Goal: Task Accomplishment & Management: Complete application form

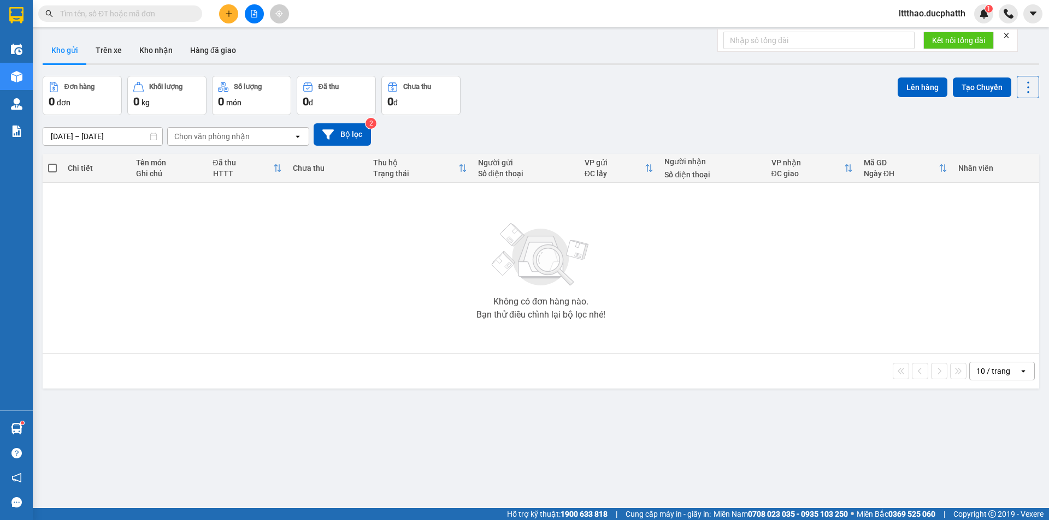
click at [148, 9] on input "text" at bounding box center [124, 14] width 129 height 12
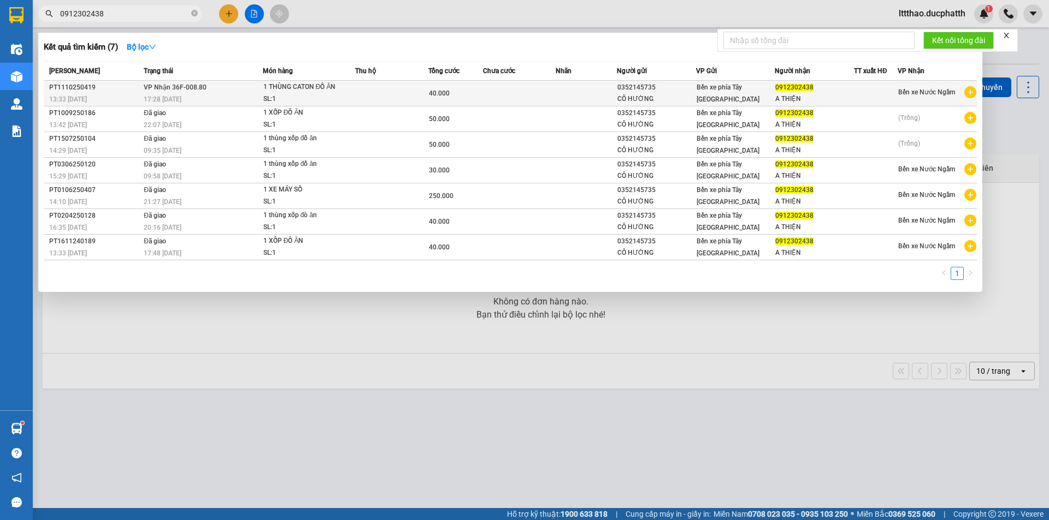
type input "0912302438"
click at [193, 93] on div "17:28 [DATE]" at bounding box center [203, 99] width 119 height 12
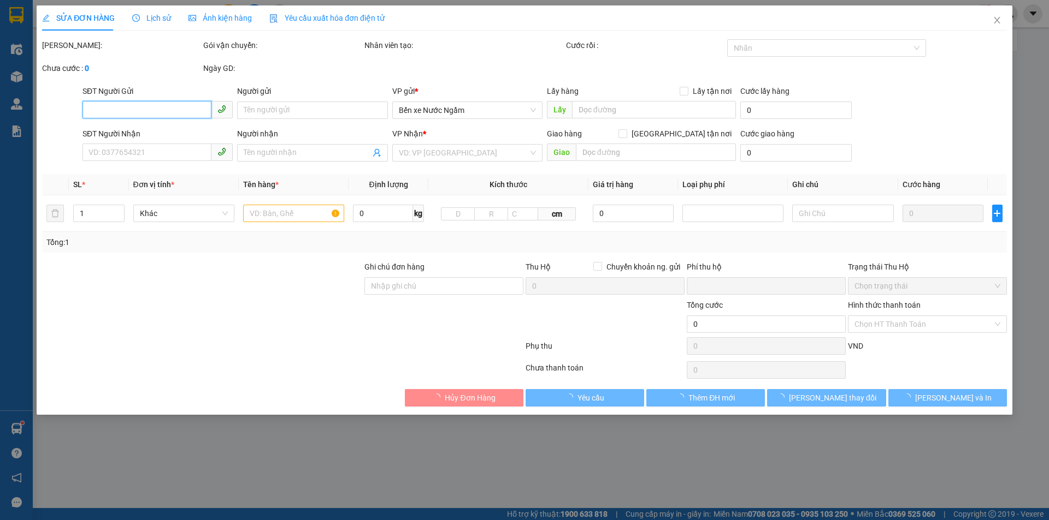
type input "0352145735"
type input "CÔ HƯỜNG"
type input "0912302438"
type input "A THIỆN"
type input "0"
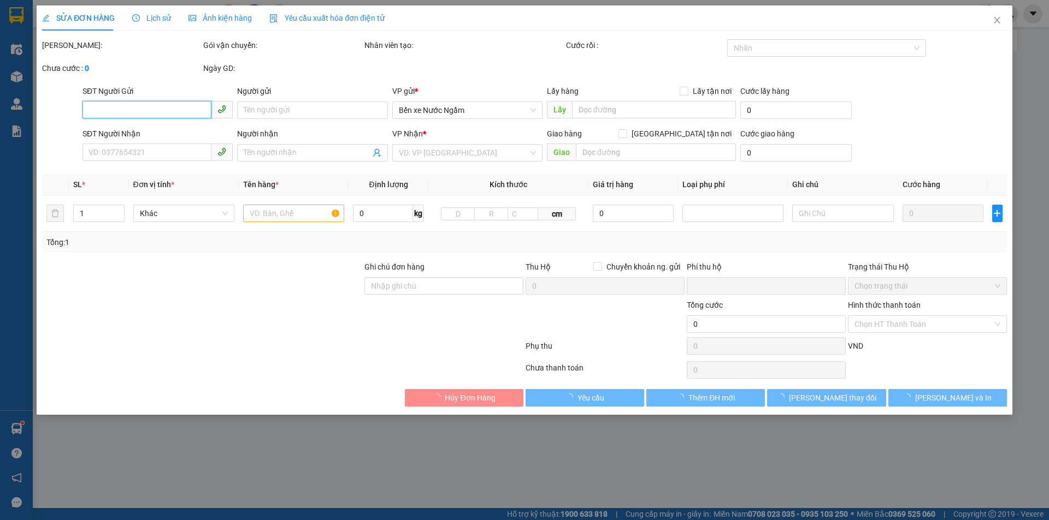
type input "40.000"
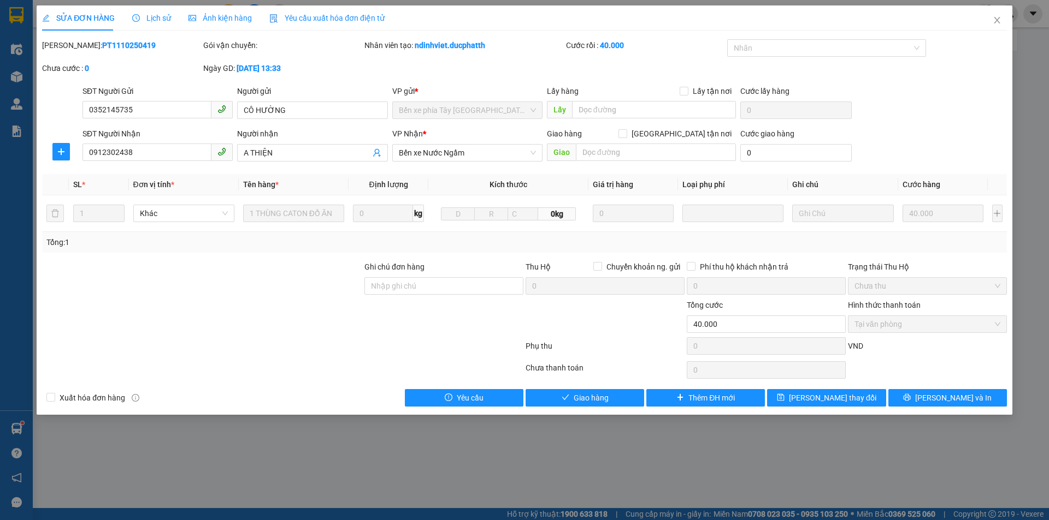
click at [158, 17] on span "Lịch sử" at bounding box center [151, 18] width 39 height 9
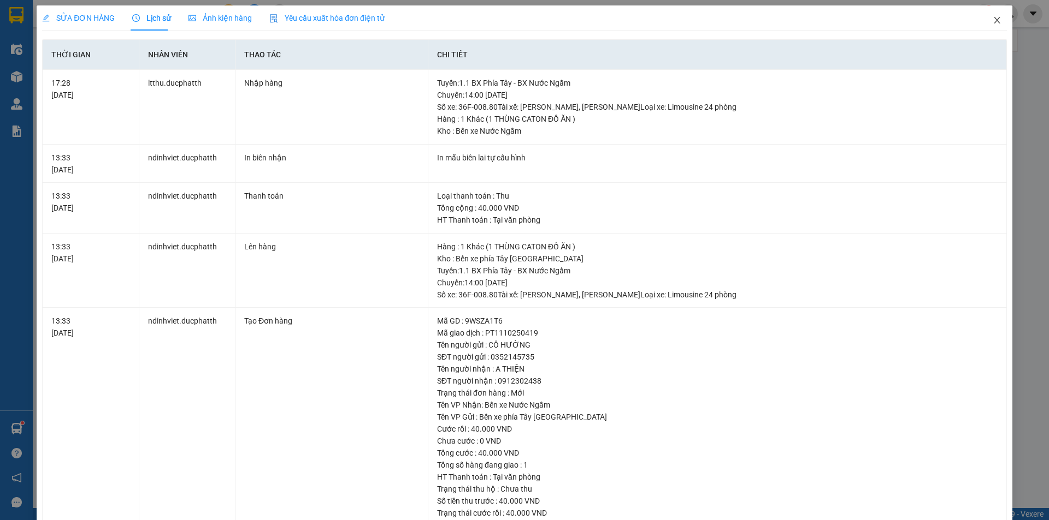
click at [983, 22] on span "Close" at bounding box center [996, 20] width 31 height 31
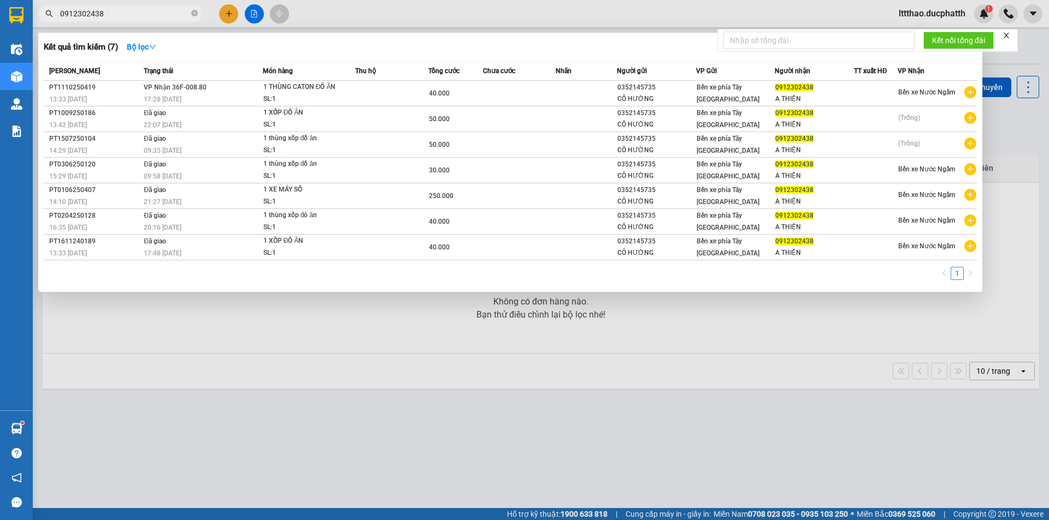
click at [121, 8] on input "0912302438" at bounding box center [124, 14] width 129 height 12
click at [536, 95] on td at bounding box center [519, 94] width 73 height 26
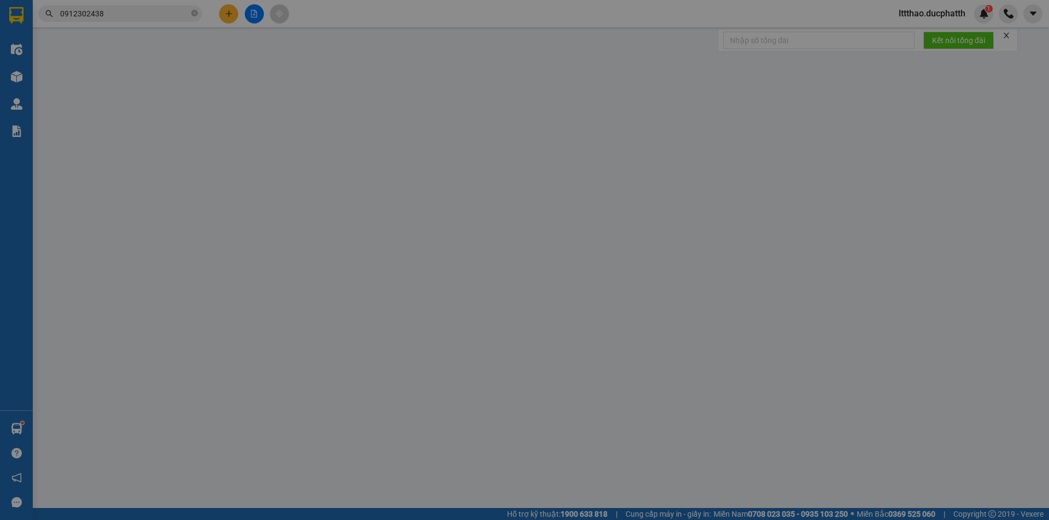
type input "0352145735"
type input "CÔ HƯỜNG"
type input "0912302438"
type input "A THIỆN"
type input "0"
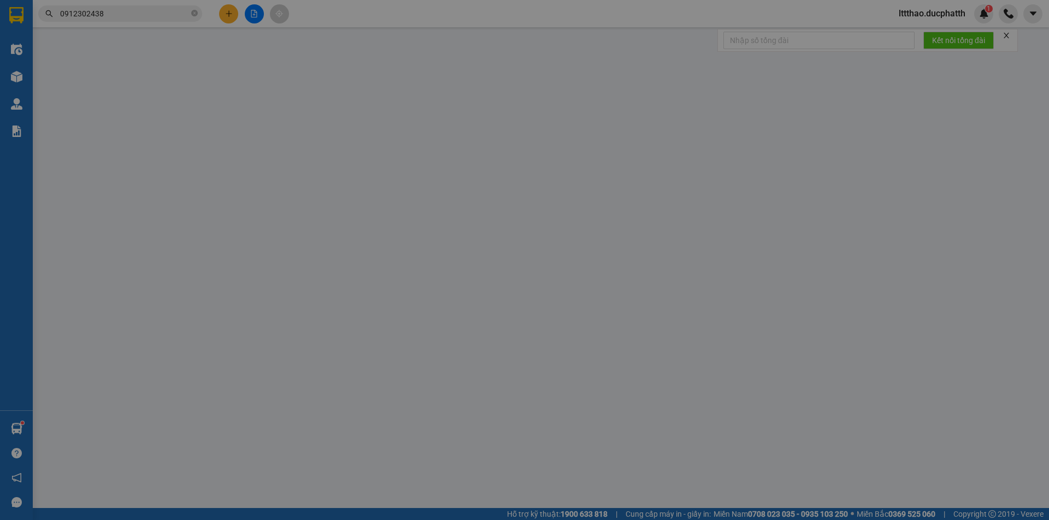
type input "40.000"
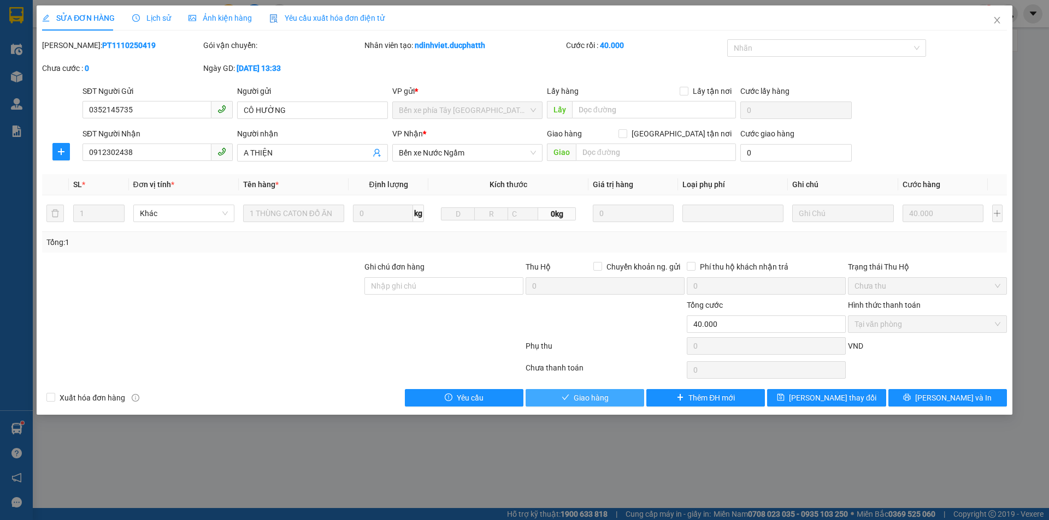
click at [601, 405] on button "Giao hàng" at bounding box center [584, 397] width 119 height 17
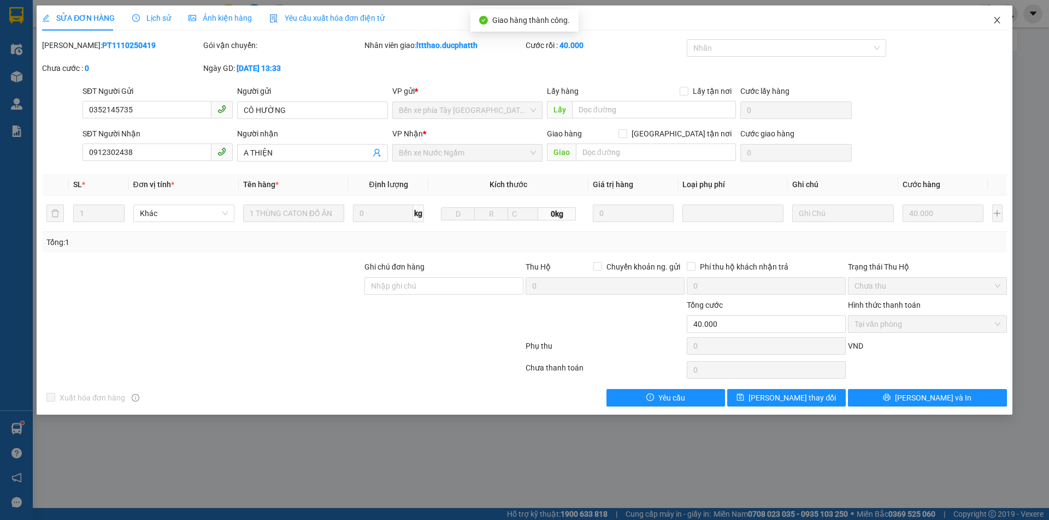
click at [992, 19] on icon "close" at bounding box center [996, 20] width 9 height 9
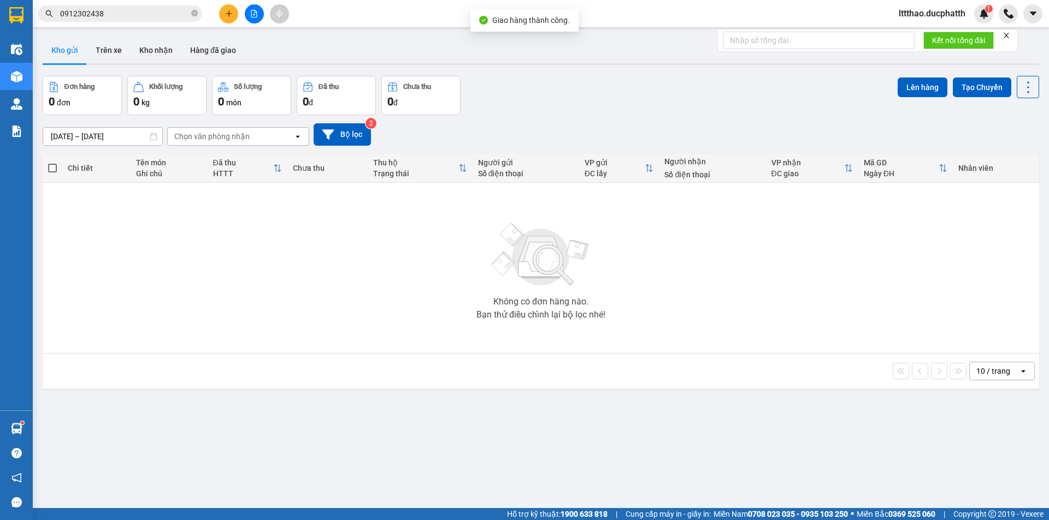
click at [155, 23] on div "Kết quả tìm kiếm ( 7 ) Bộ lọc Mã ĐH Trạng thái Món hàng Thu hộ Tổng cước Chưa c…" at bounding box center [106, 13] width 213 height 19
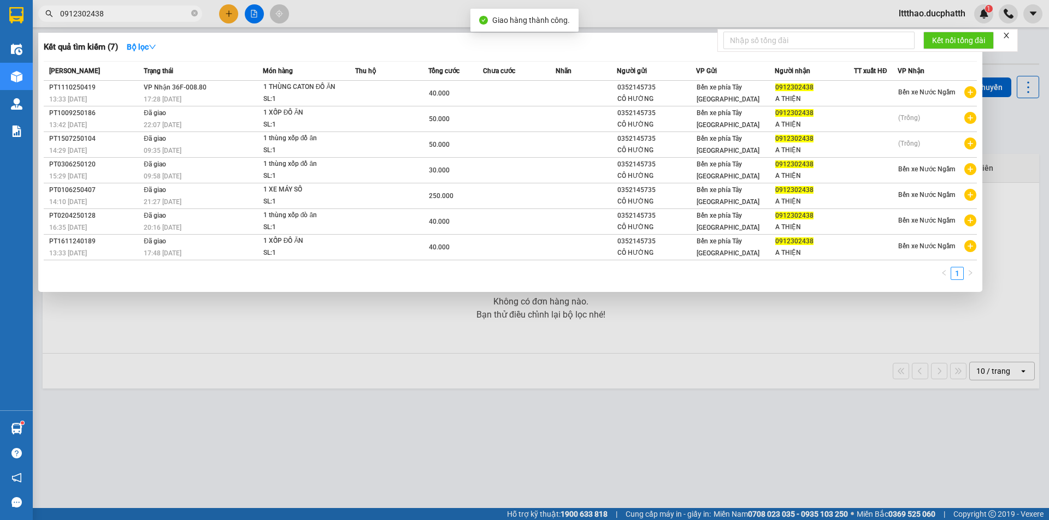
click at [152, 14] on input "0912302438" at bounding box center [124, 14] width 129 height 12
click at [154, 13] on input "0912302438" at bounding box center [124, 14] width 129 height 12
click at [196, 9] on span at bounding box center [194, 14] width 7 height 10
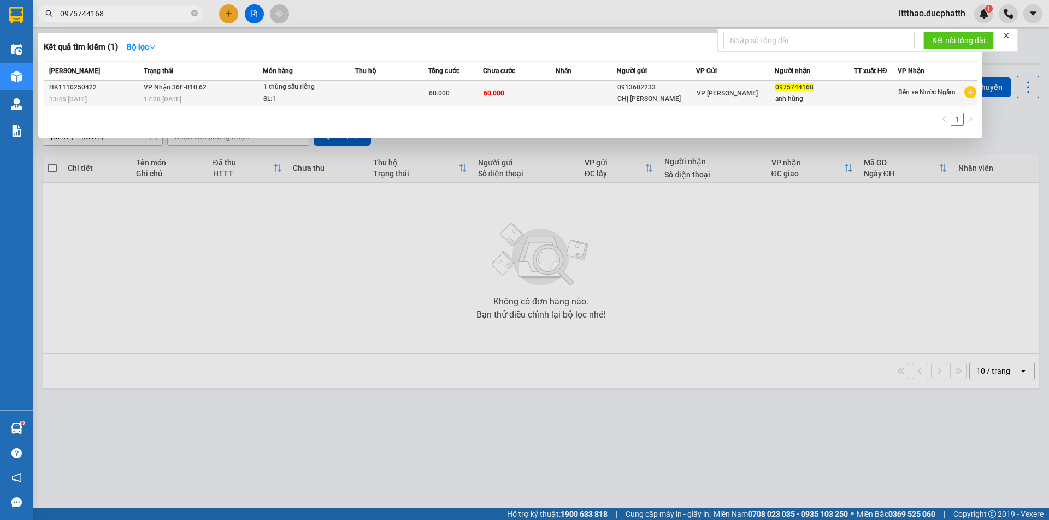
type input "0975744168"
click at [244, 97] on div "17:28 [DATE]" at bounding box center [203, 99] width 119 height 12
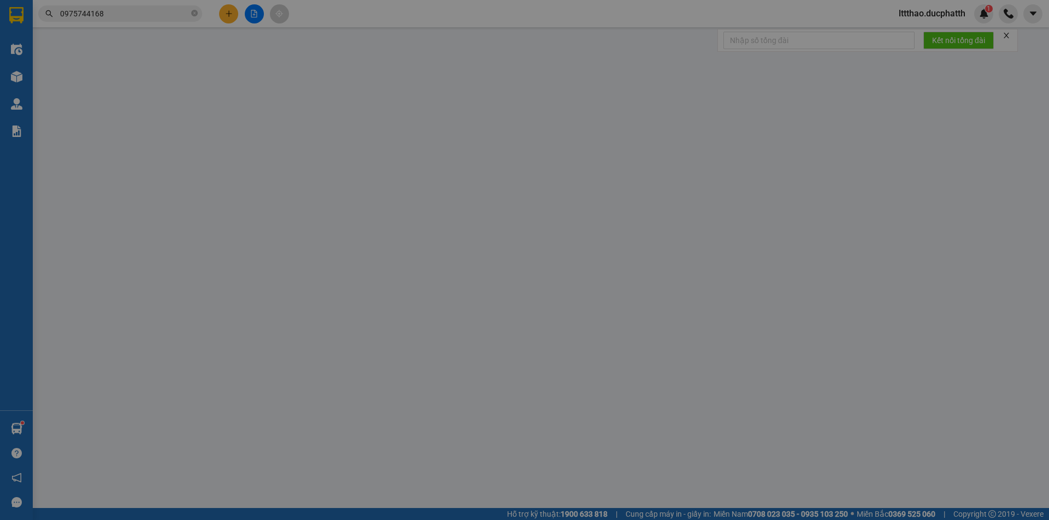
type input "0913602233"
type input "CHỊ [PERSON_NAME]"
type input "0975744168"
type input "anh hùng"
type input "0"
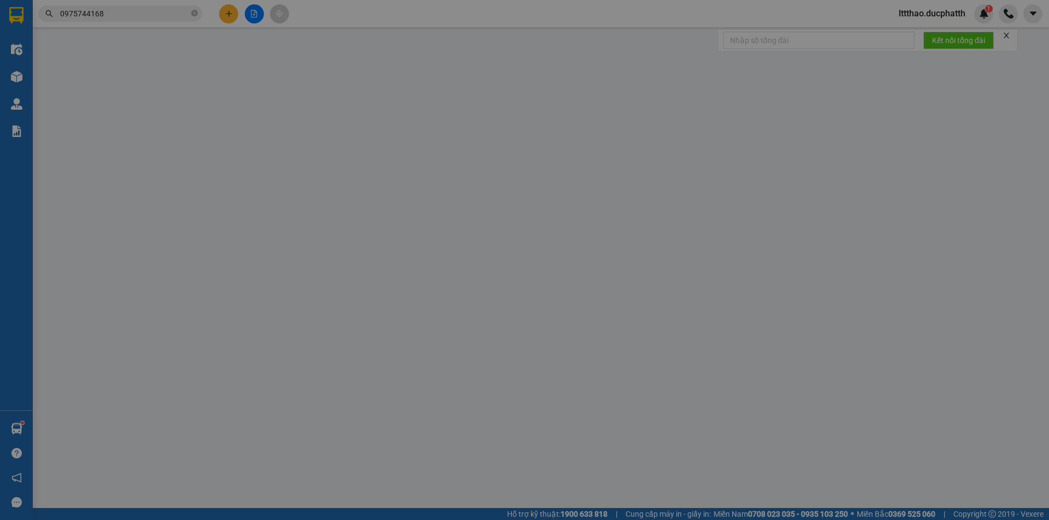
type input "60.000"
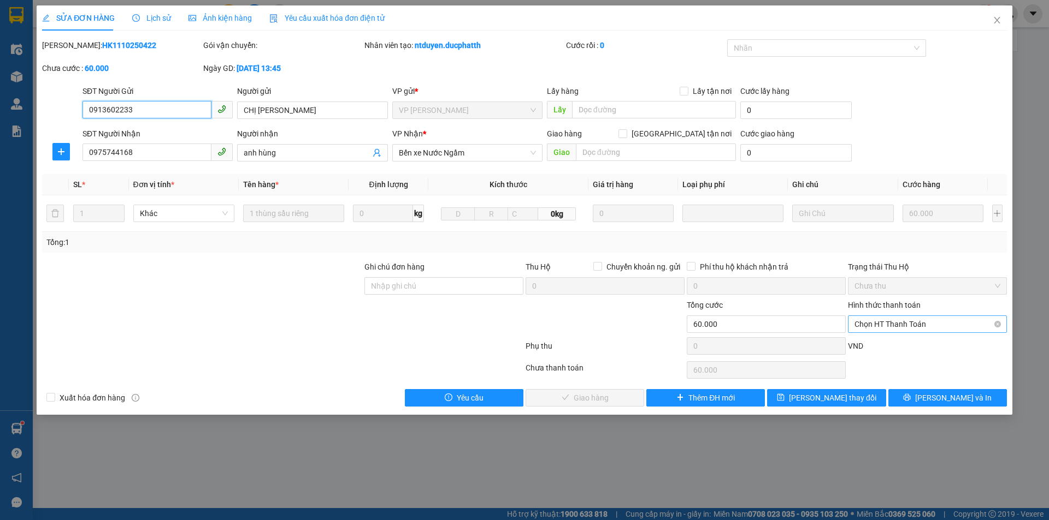
click at [926, 324] on span "Chọn HT Thanh Toán" at bounding box center [927, 324] width 146 height 16
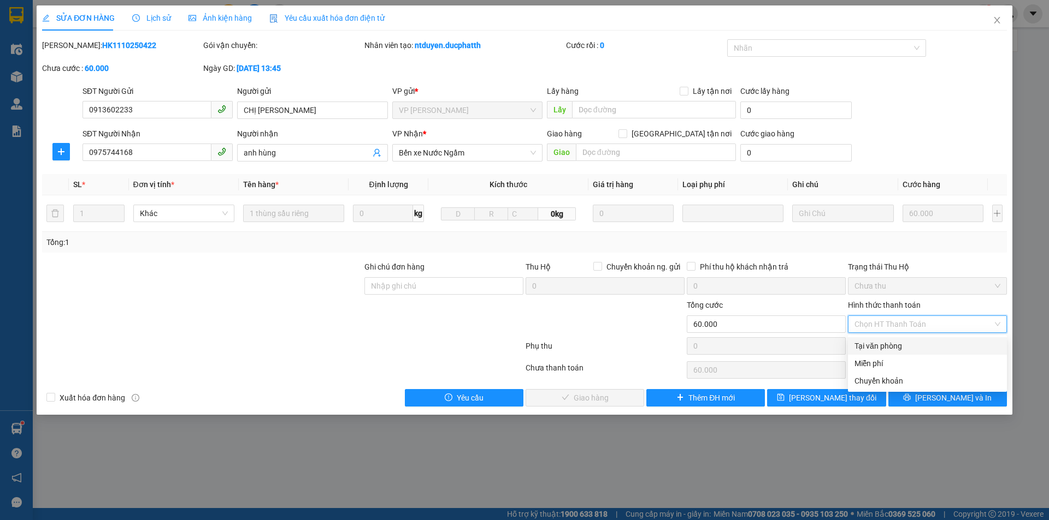
click at [895, 348] on div "Tại văn phòng" at bounding box center [927, 346] width 146 height 12
type input "0"
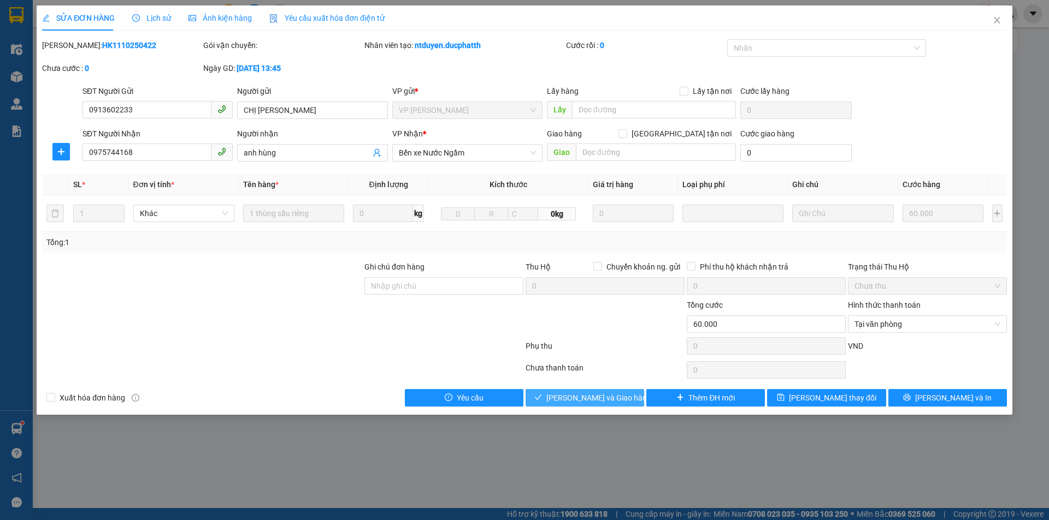
click at [577, 401] on span "[PERSON_NAME] và Giao hàng" at bounding box center [598, 398] width 105 height 12
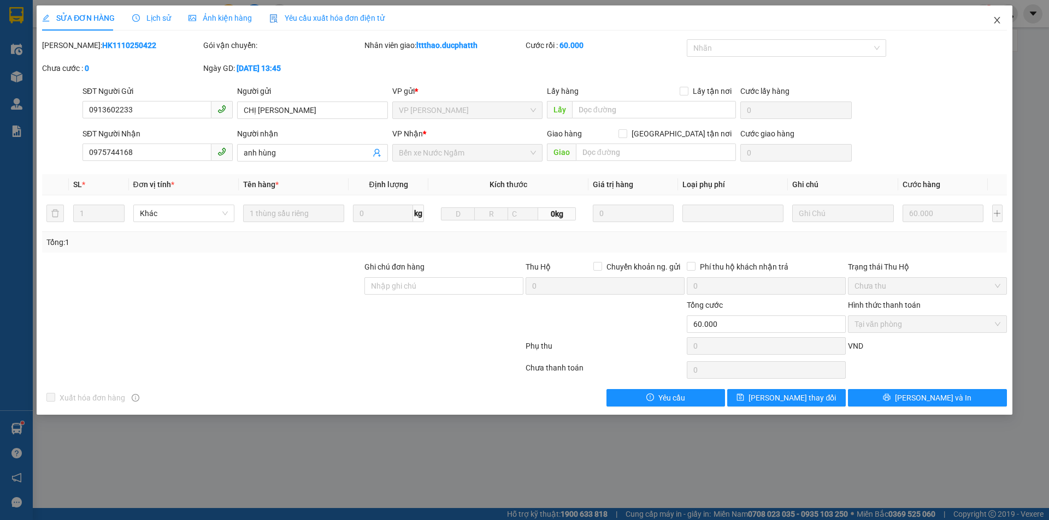
click at [997, 21] on icon "close" at bounding box center [996, 20] width 6 height 7
